Goal: Navigation & Orientation: Find specific page/section

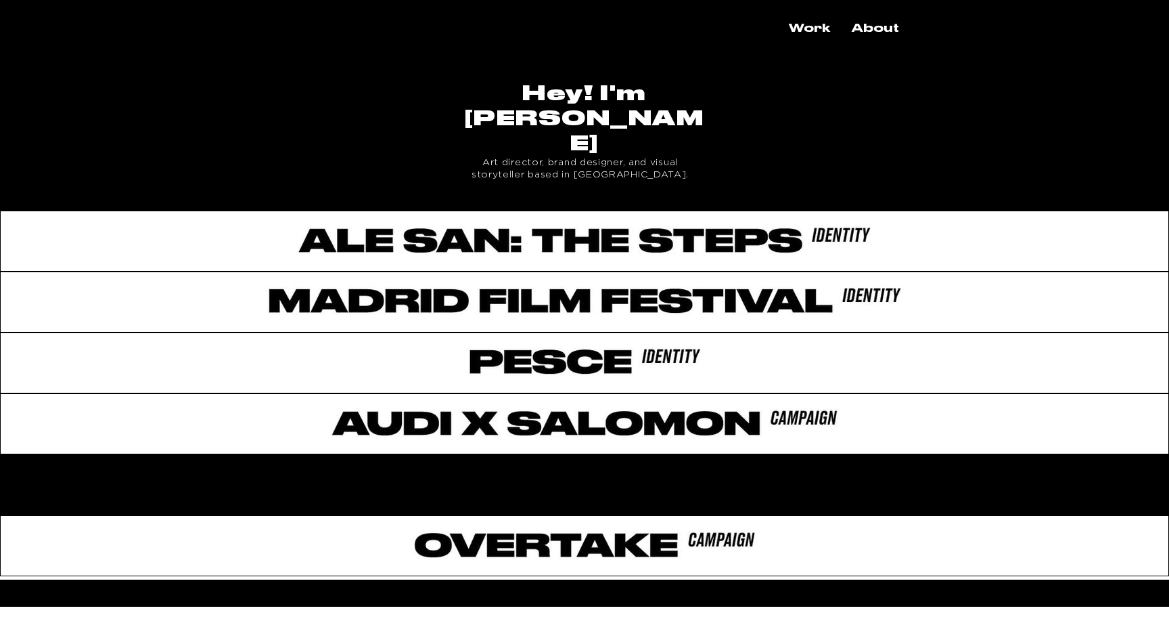
click at [579, 454] on div "main content" at bounding box center [584, 481] width 1169 height 55
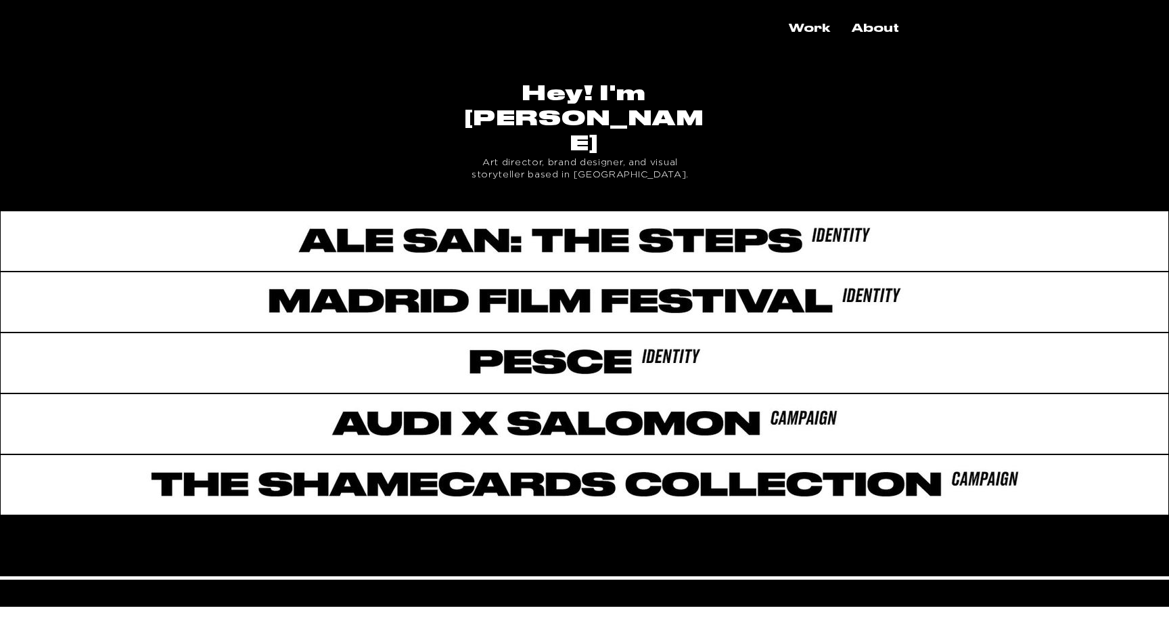
click at [480, 515] on div "main content" at bounding box center [584, 542] width 1169 height 55
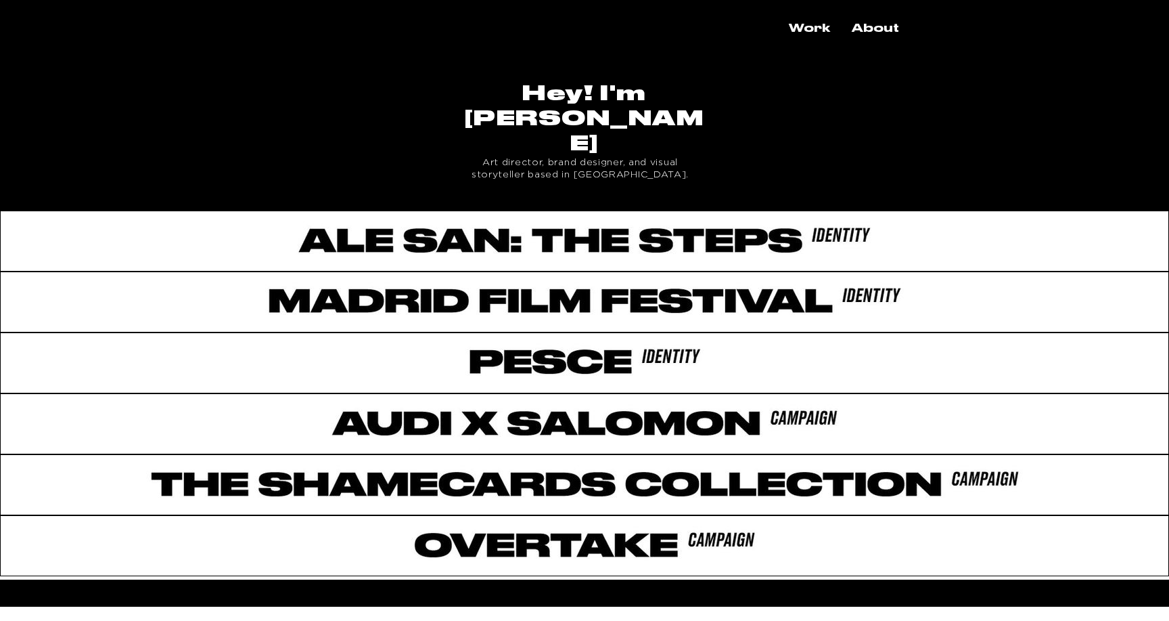
click at [914, 21] on div "IKEA: Homefie Use the power of design to raise funds to help affected people in…" at bounding box center [584, 29] width 1169 height 58
click at [893, 23] on p "About" at bounding box center [875, 29] width 61 height 24
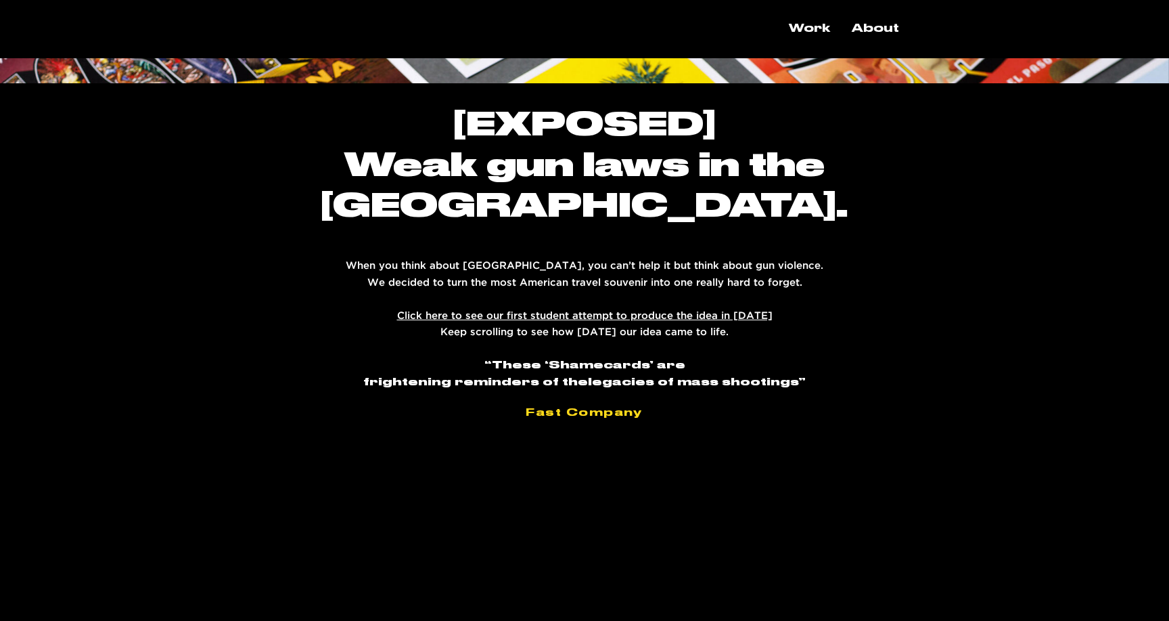
scroll to position [506, 0]
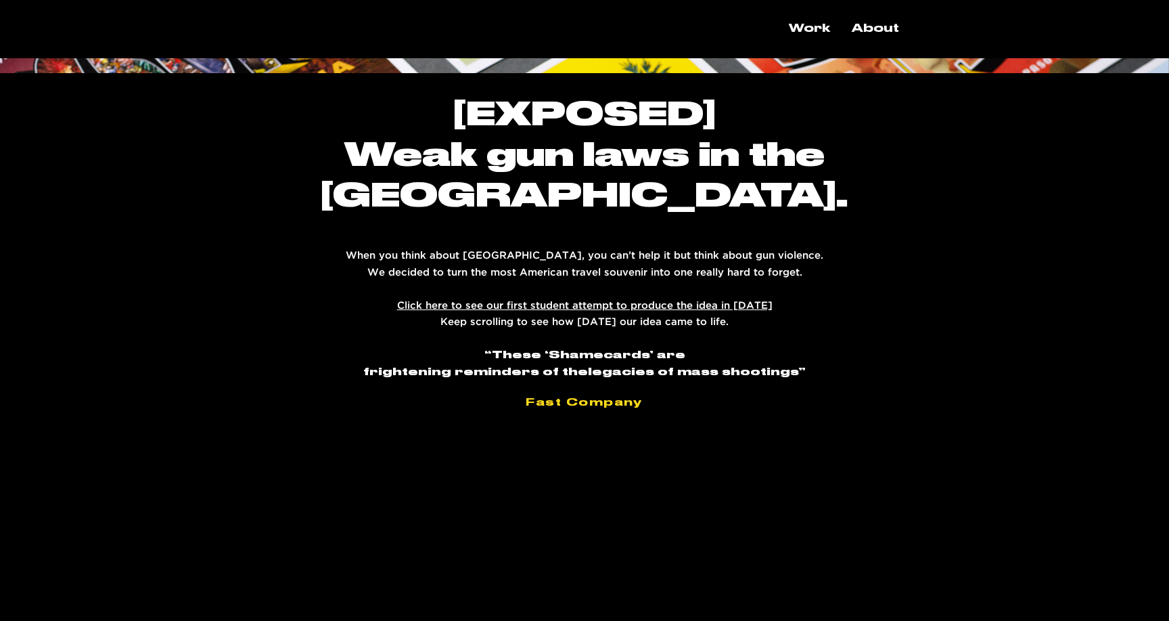
click at [554, 301] on link "Click here to see our first student attempt to produce the idea in 2018" at bounding box center [585, 305] width 376 height 9
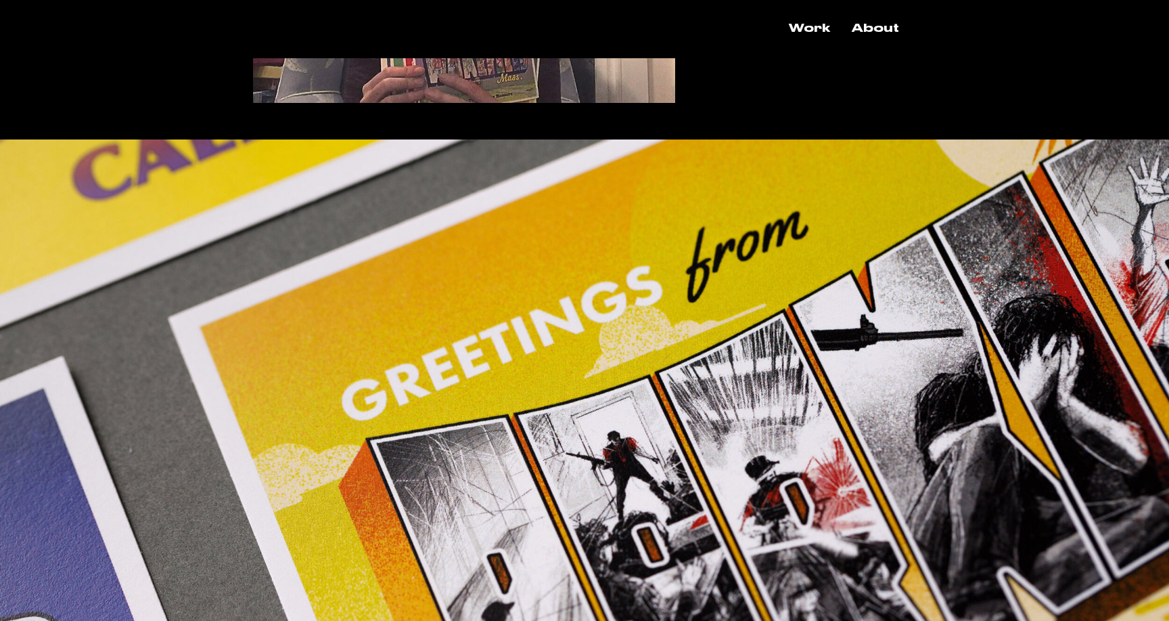
scroll to position [1944, 0]
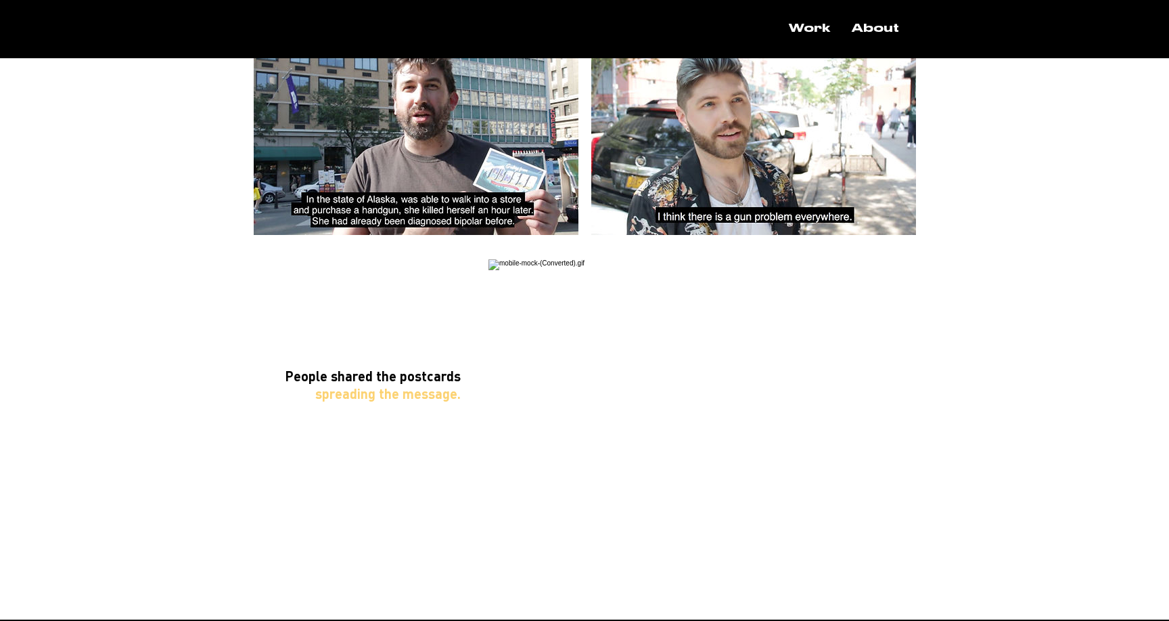
scroll to position [2969, 0]
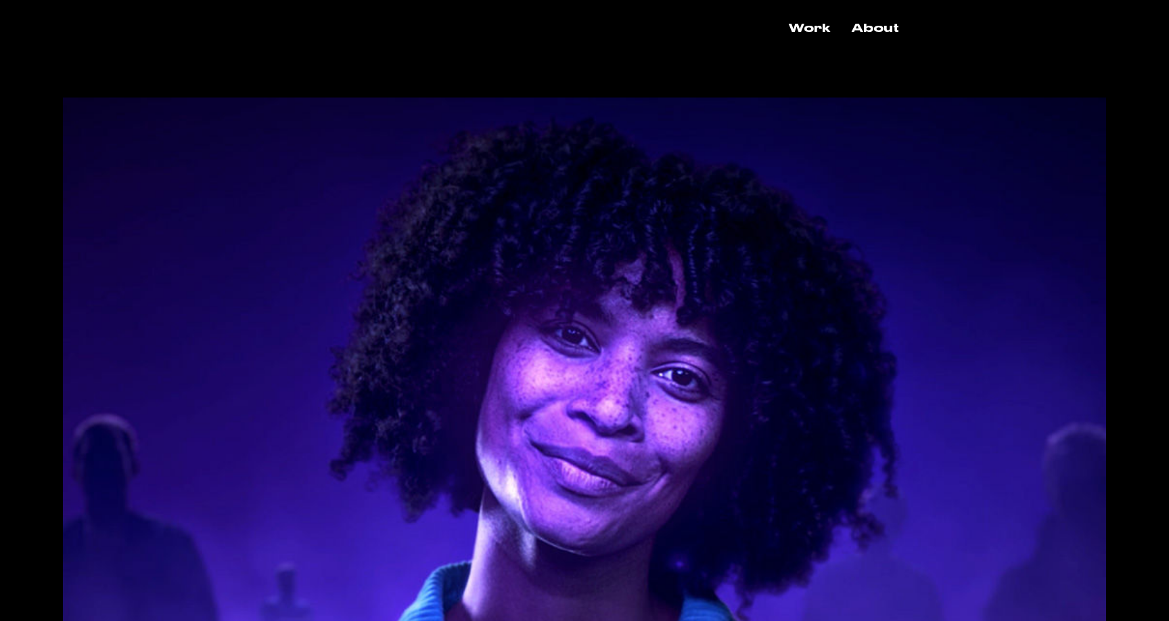
scroll to position [2370, 0]
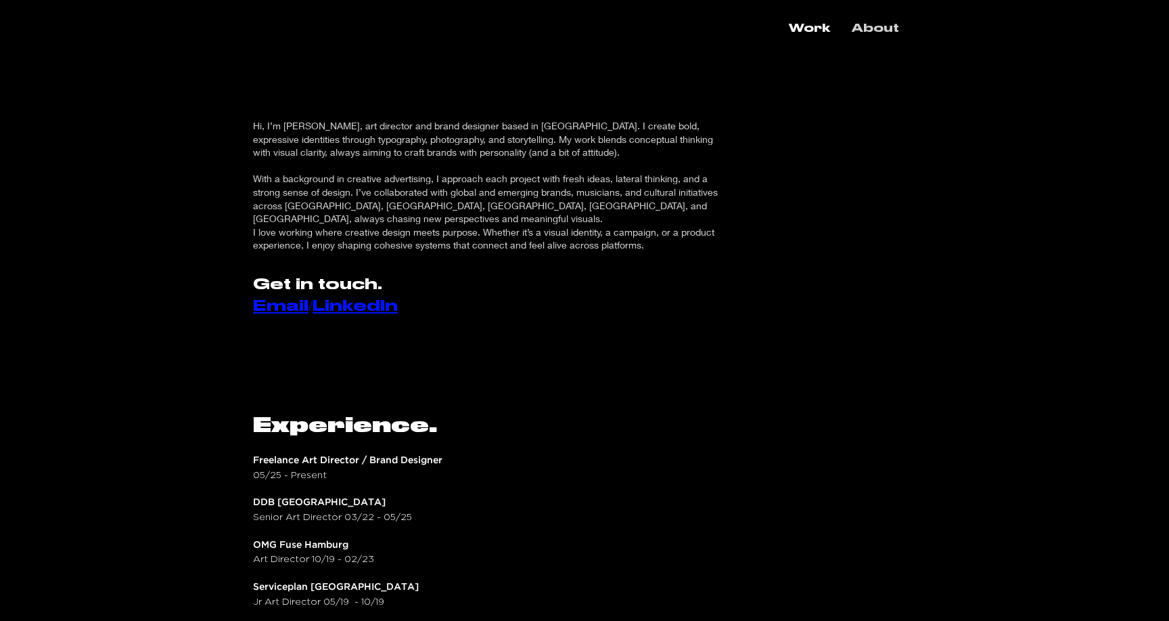
click at [346, 298] on link "LinkedIn" at bounding box center [355, 305] width 85 height 15
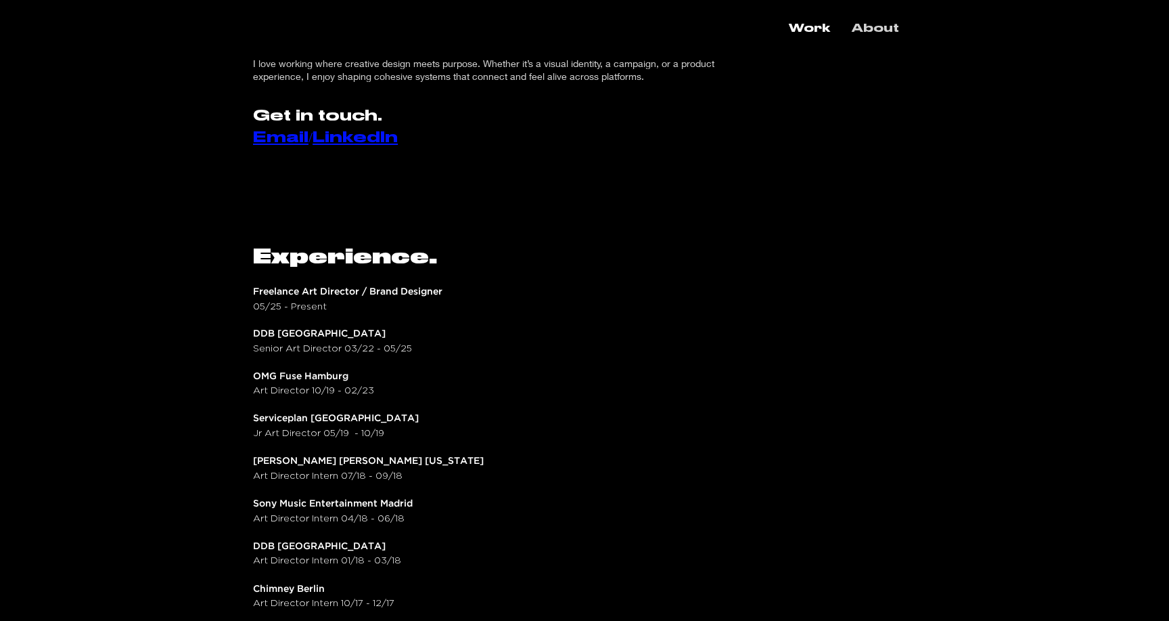
scroll to position [397, 0]
